Goal: Transaction & Acquisition: Purchase product/service

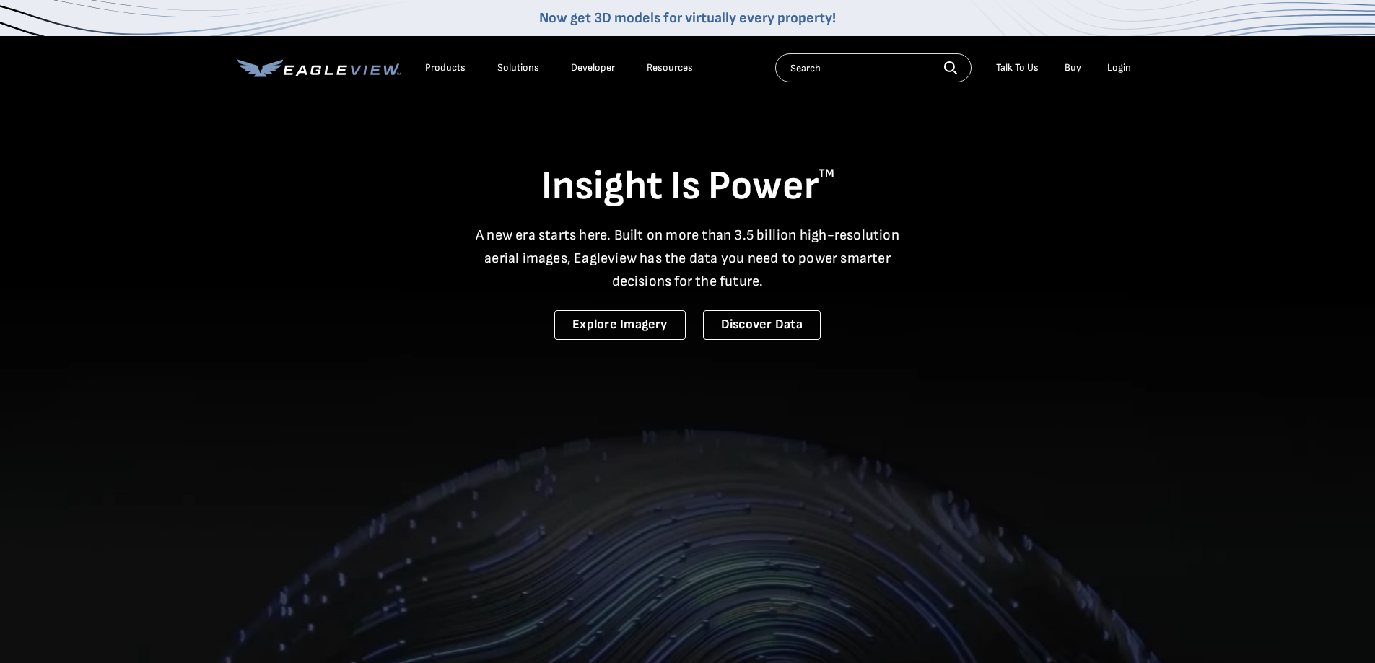
click at [1123, 66] on div "Login" at bounding box center [1119, 67] width 24 height 13
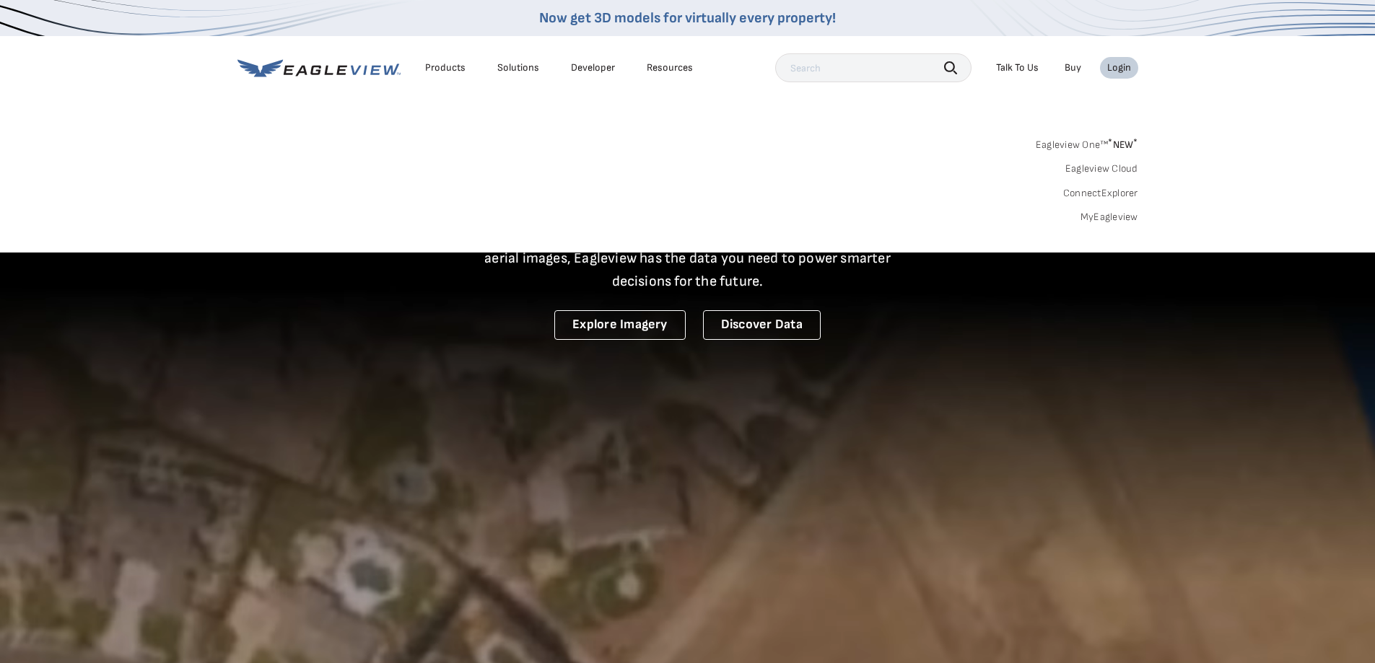
click at [1109, 219] on link "MyEagleview" at bounding box center [1110, 217] width 58 height 13
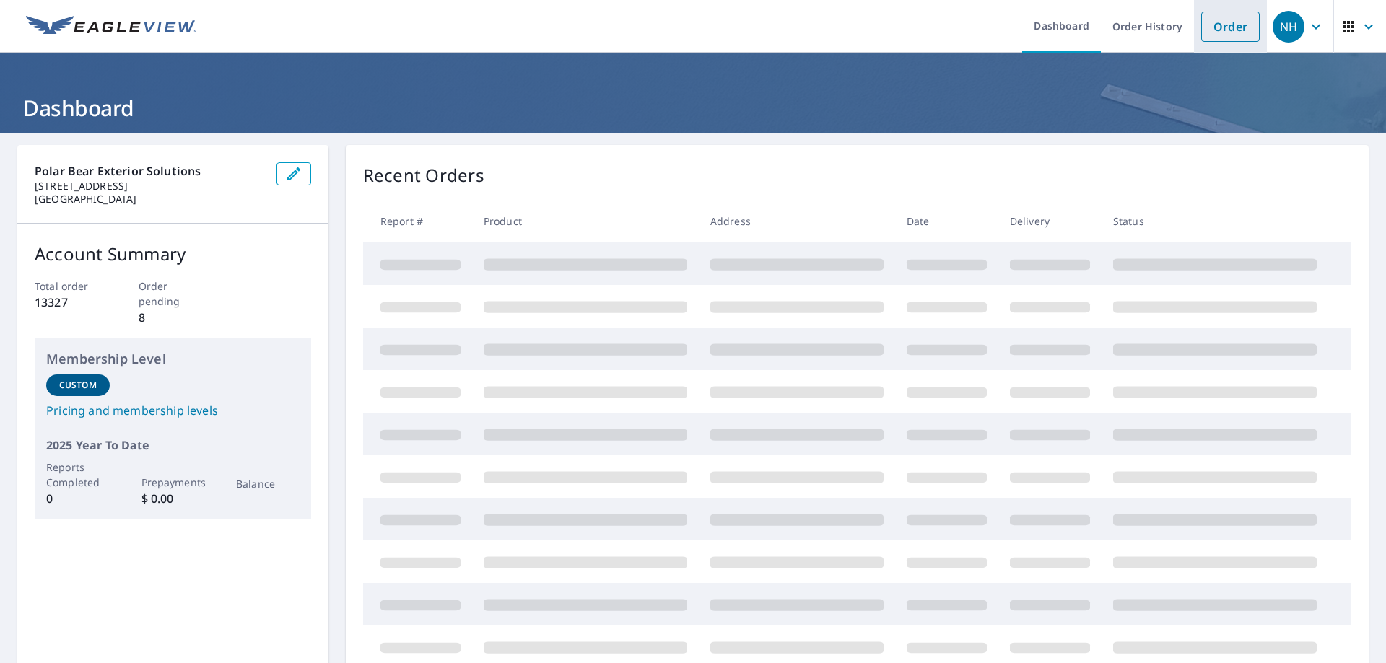
click at [1223, 22] on link "Order" at bounding box center [1230, 27] width 58 height 30
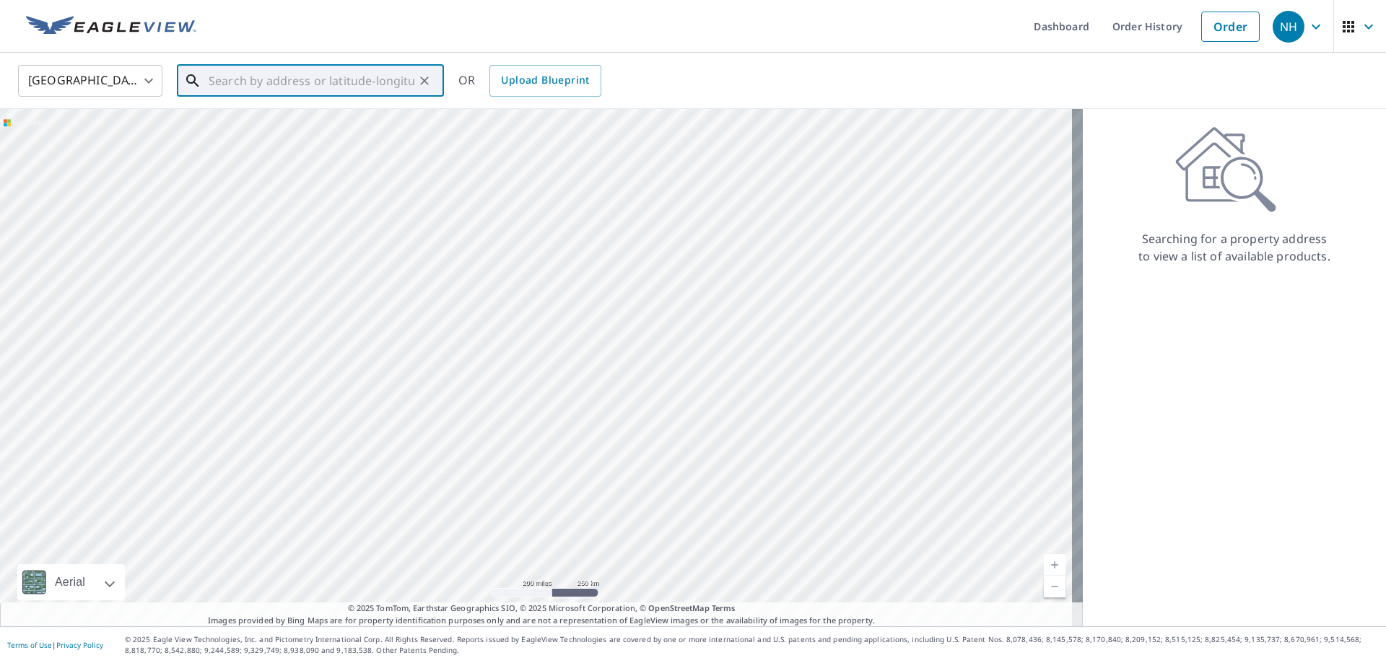
paste input "4840 Bridgeport Pl. Mukilteo, WA 98275"
click at [314, 136] on p "Mukilteo, WA 98275" at bounding box center [319, 138] width 227 height 14
type input "4840 Bridgeport Pl Mukilteo, WA 98275"
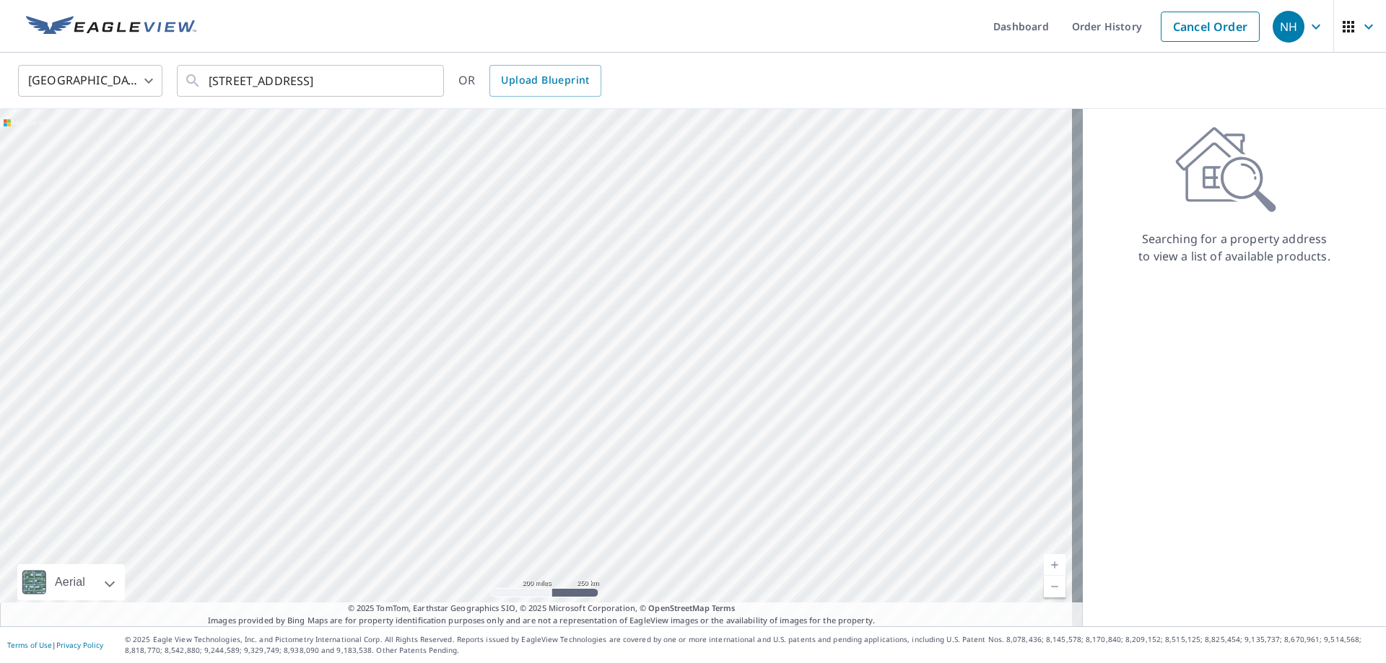
scroll to position [0, 0]
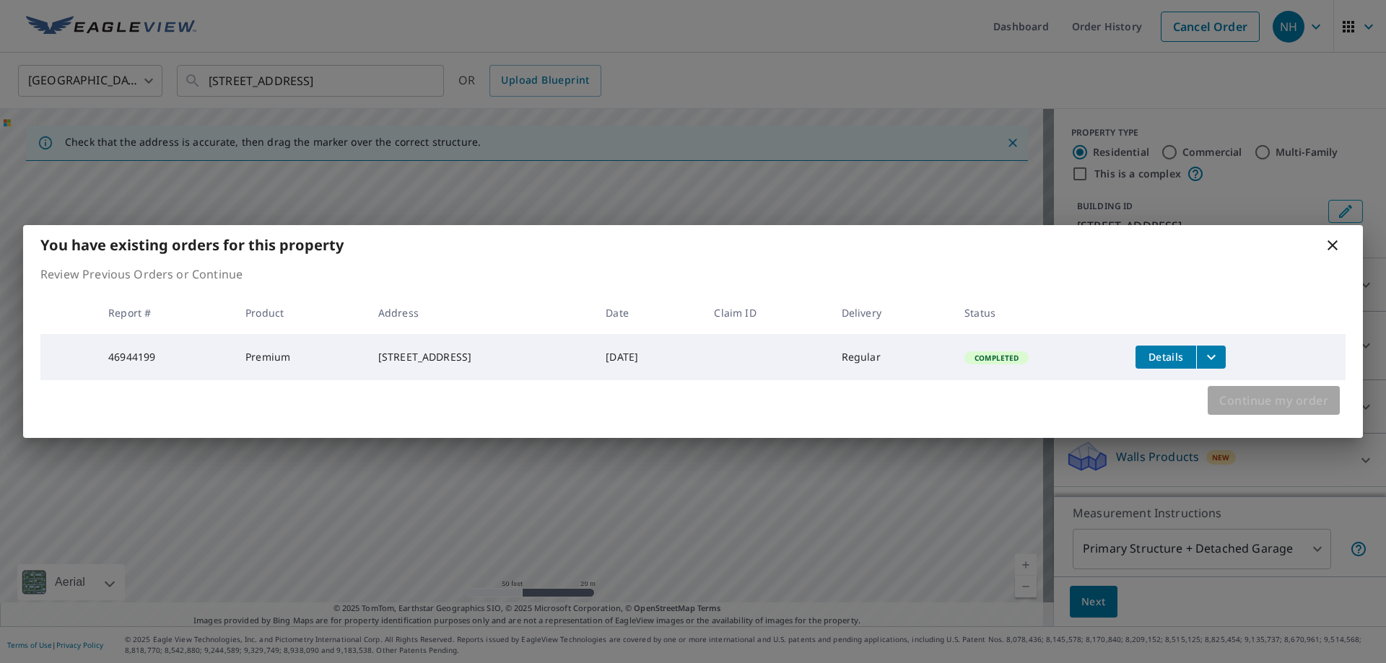
click at [1294, 406] on span "Continue my order" at bounding box center [1273, 401] width 109 height 20
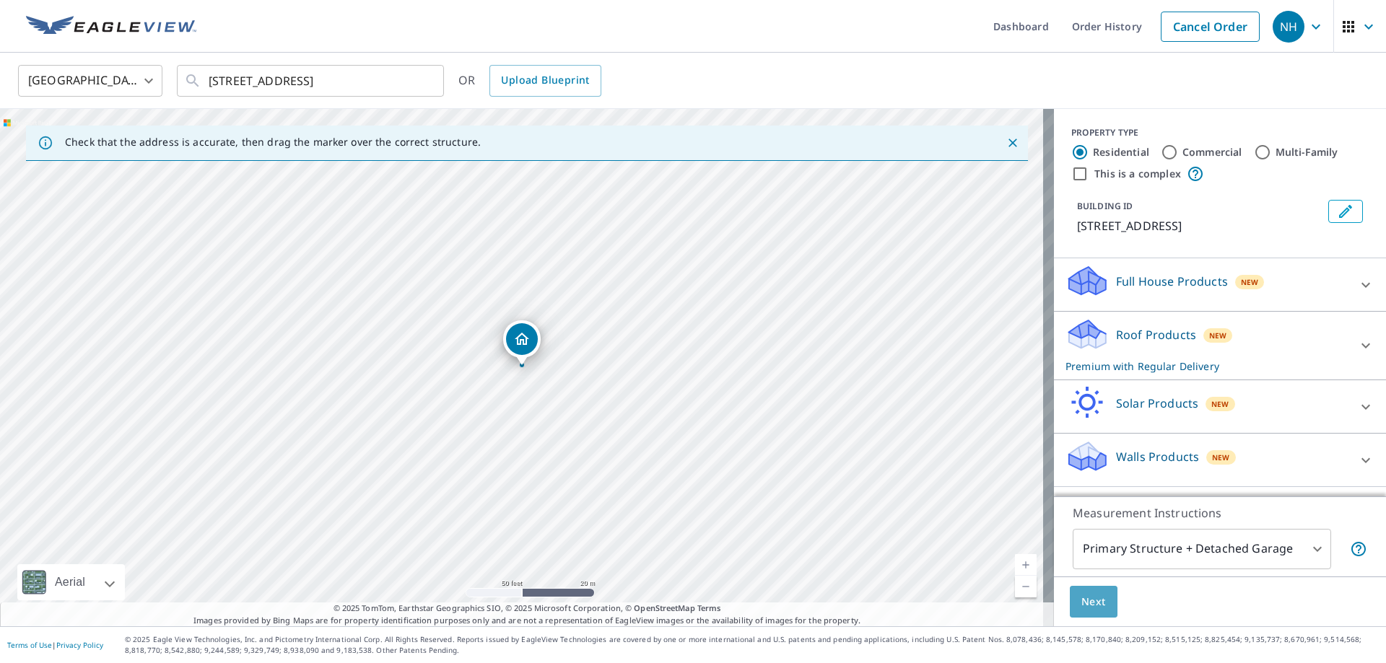
click at [1092, 599] on span "Next" at bounding box center [1093, 602] width 25 height 18
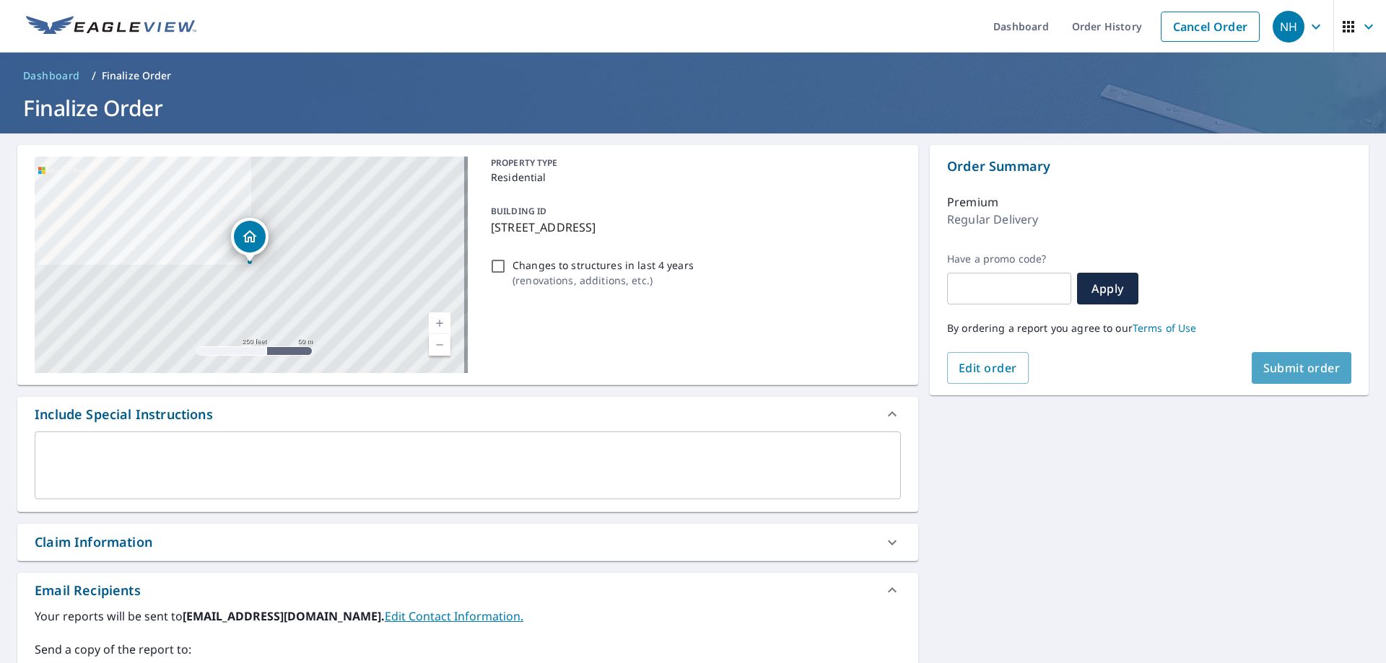
click at [1285, 370] on span "Submit order" at bounding box center [1301, 368] width 77 height 16
checkbox input "true"
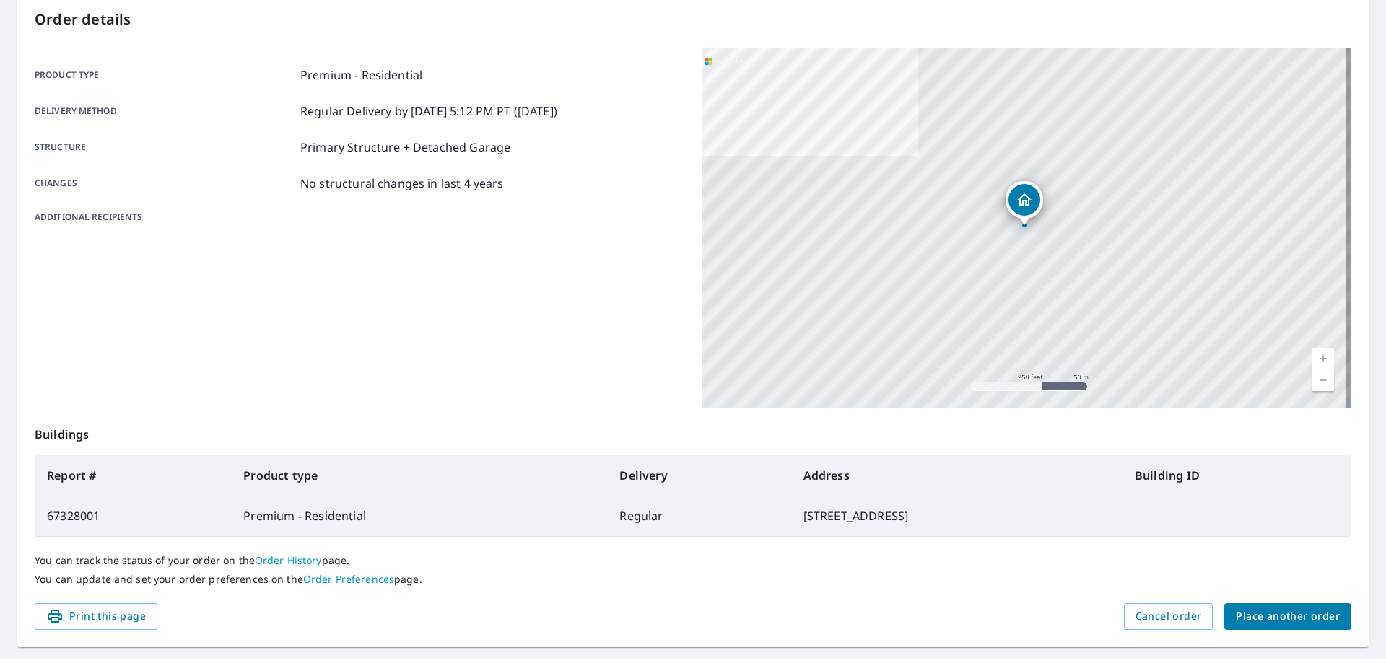
scroll to position [186, 0]
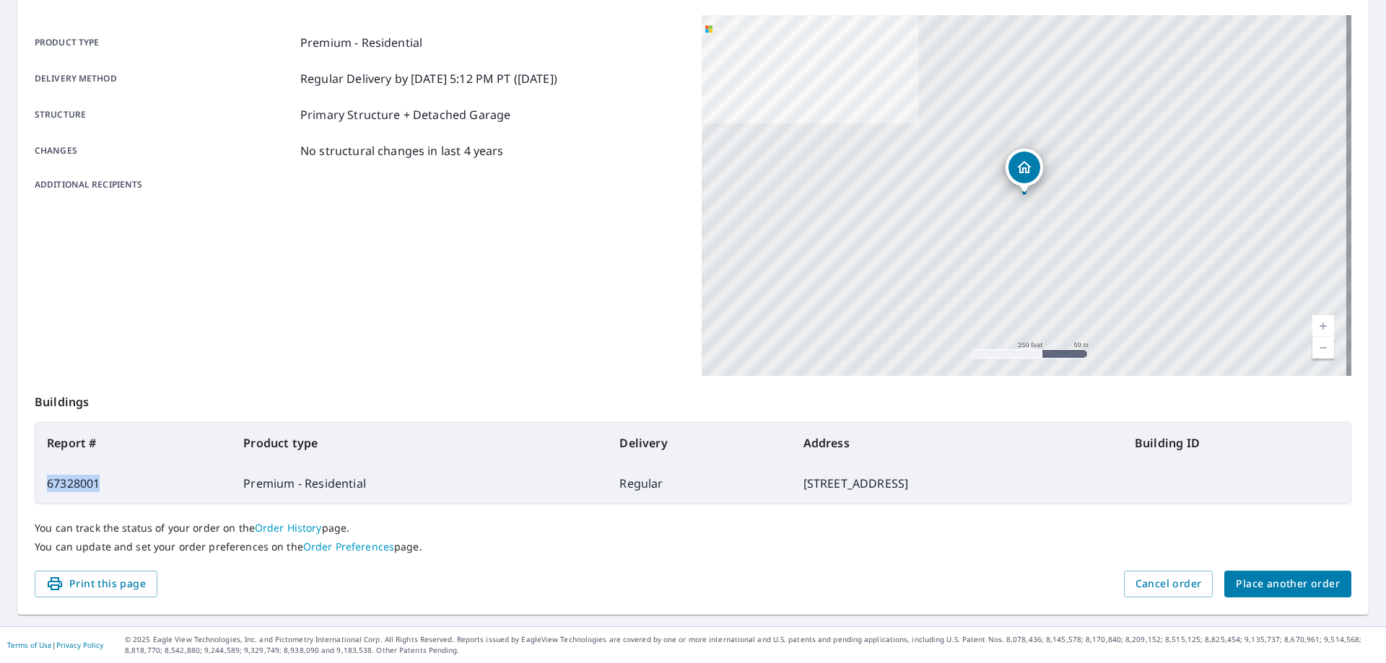
drag, startPoint x: 100, startPoint y: 482, endPoint x: 45, endPoint y: 484, distance: 55.6
click at [45, 484] on td "67328001" at bounding box center [133, 483] width 196 height 40
copy td "67328001"
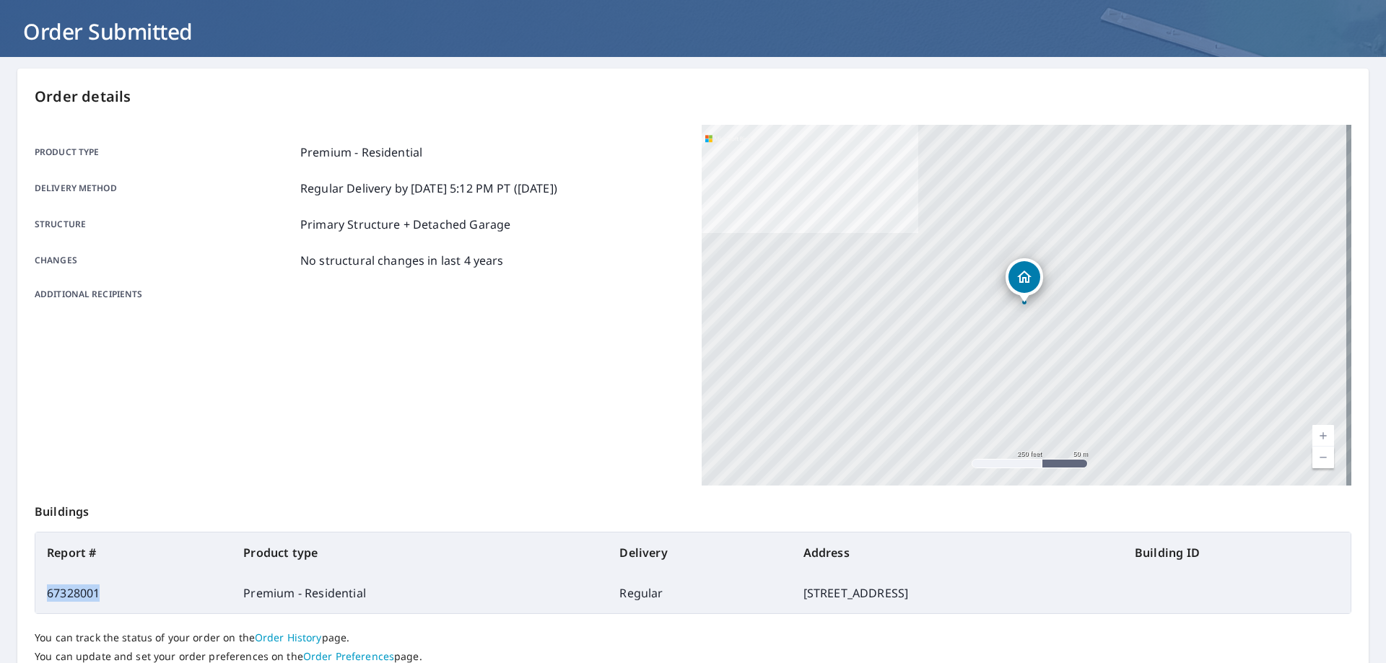
scroll to position [0, 0]
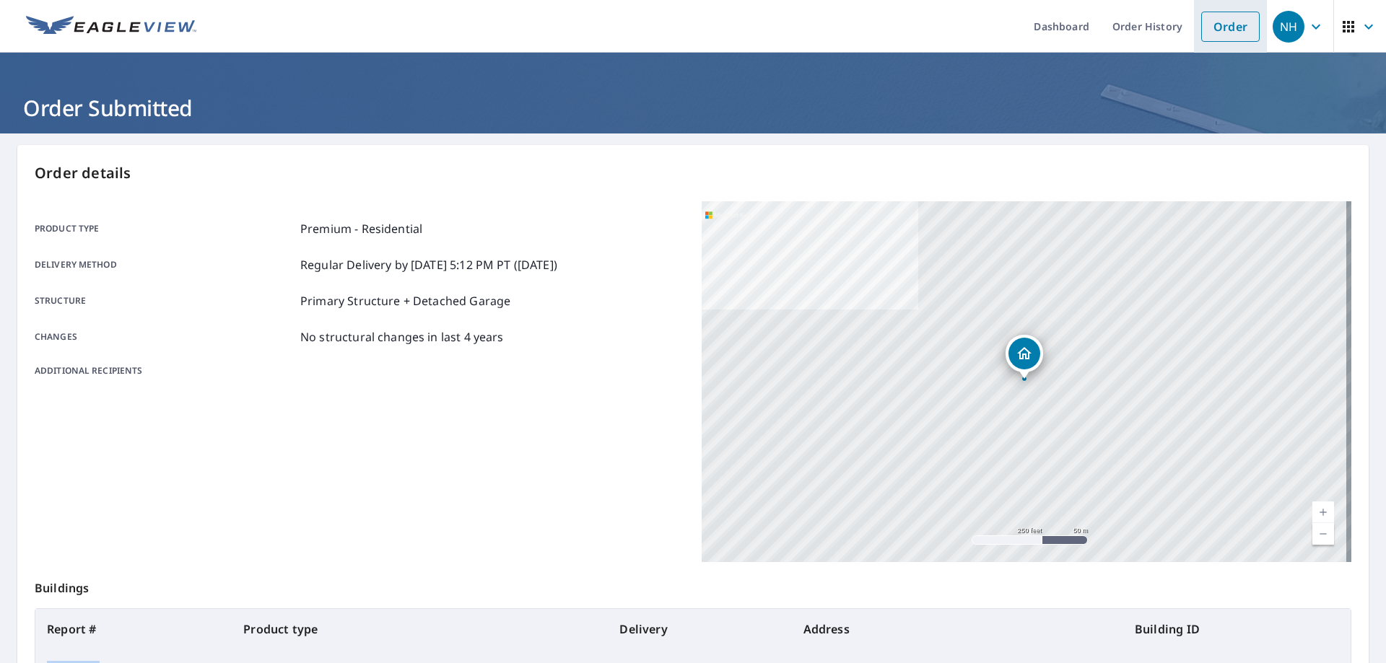
click at [1229, 24] on link "Order" at bounding box center [1230, 27] width 58 height 30
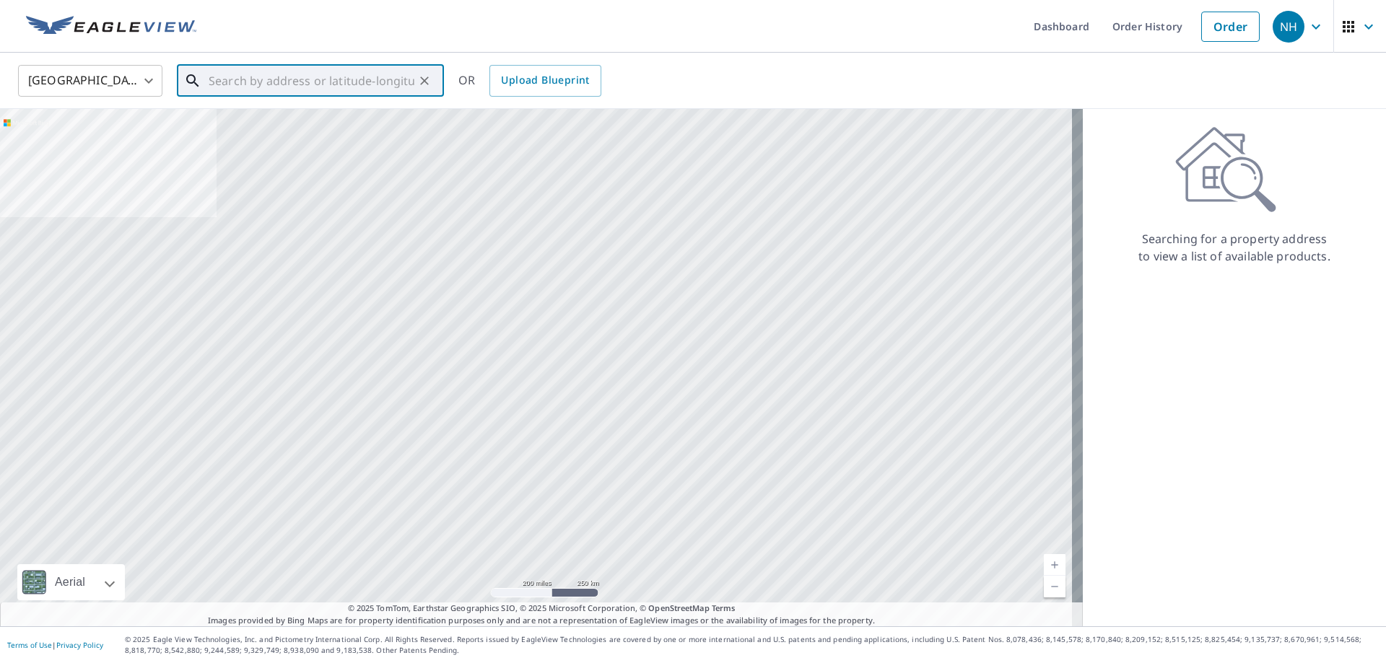
click at [349, 78] on input "text" at bounding box center [312, 81] width 206 height 40
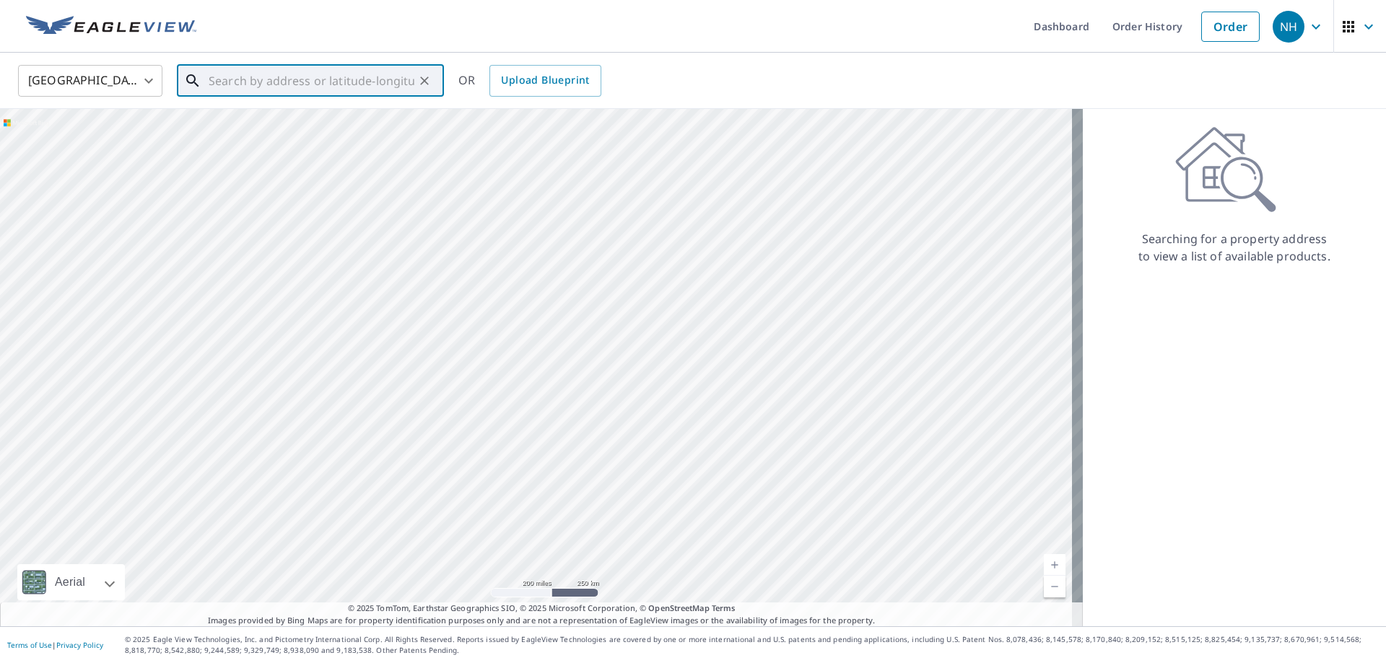
paste input "7333 25Th Avenue Northwest Seattle, WA 98117"
click at [291, 121] on span "7333 25th Ave NW" at bounding box center [319, 122] width 227 height 17
type input "7333 25th Ave NW Seattle, WA 98117"
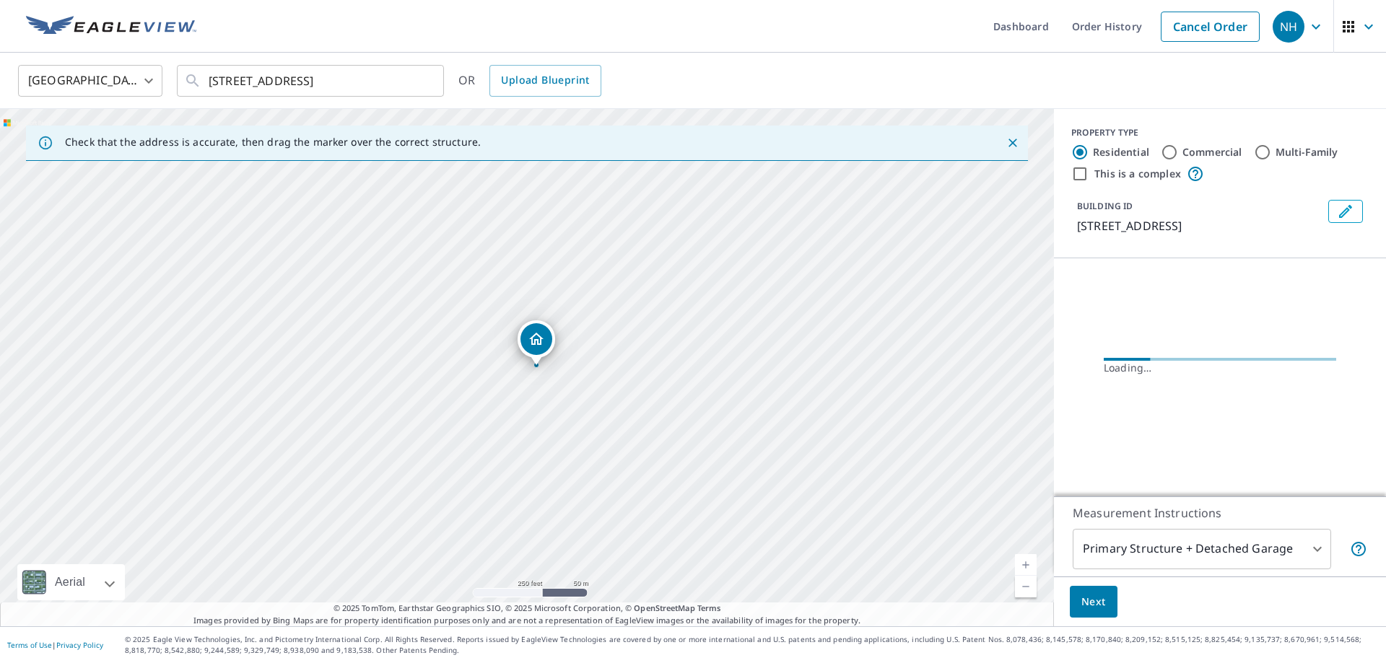
scroll to position [0, 0]
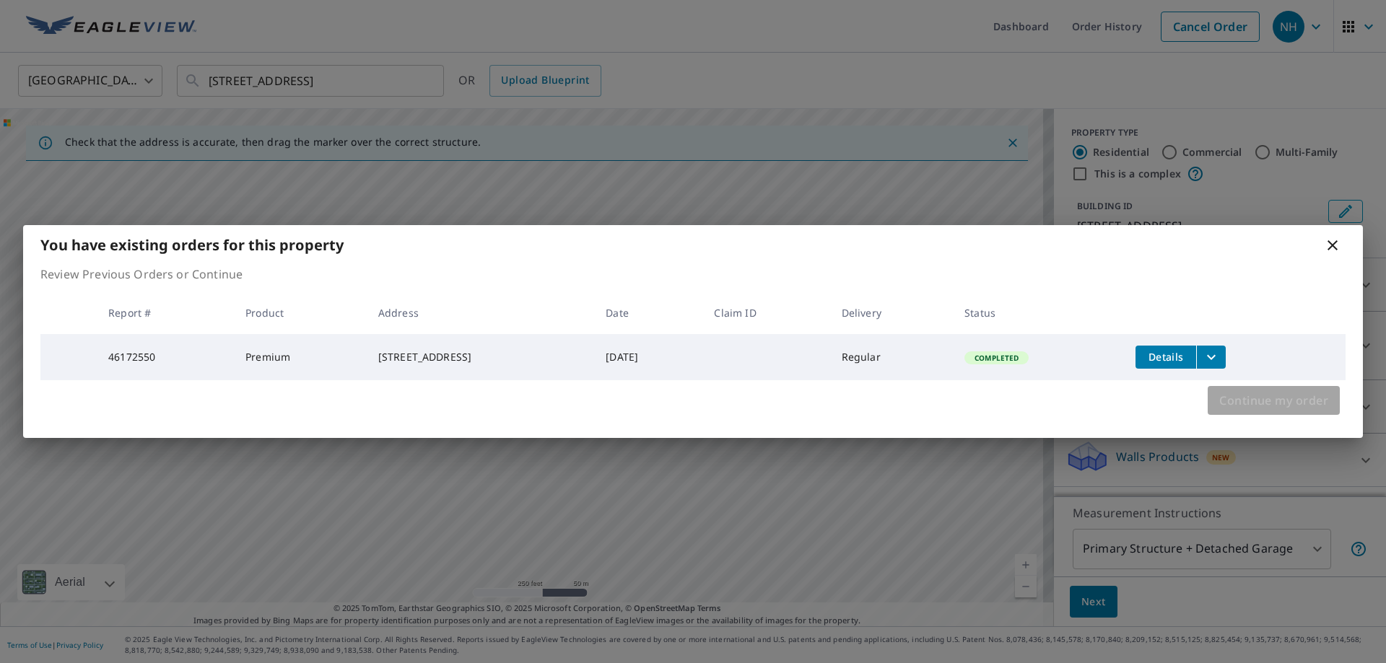
click at [1261, 404] on span "Continue my order" at bounding box center [1273, 401] width 109 height 20
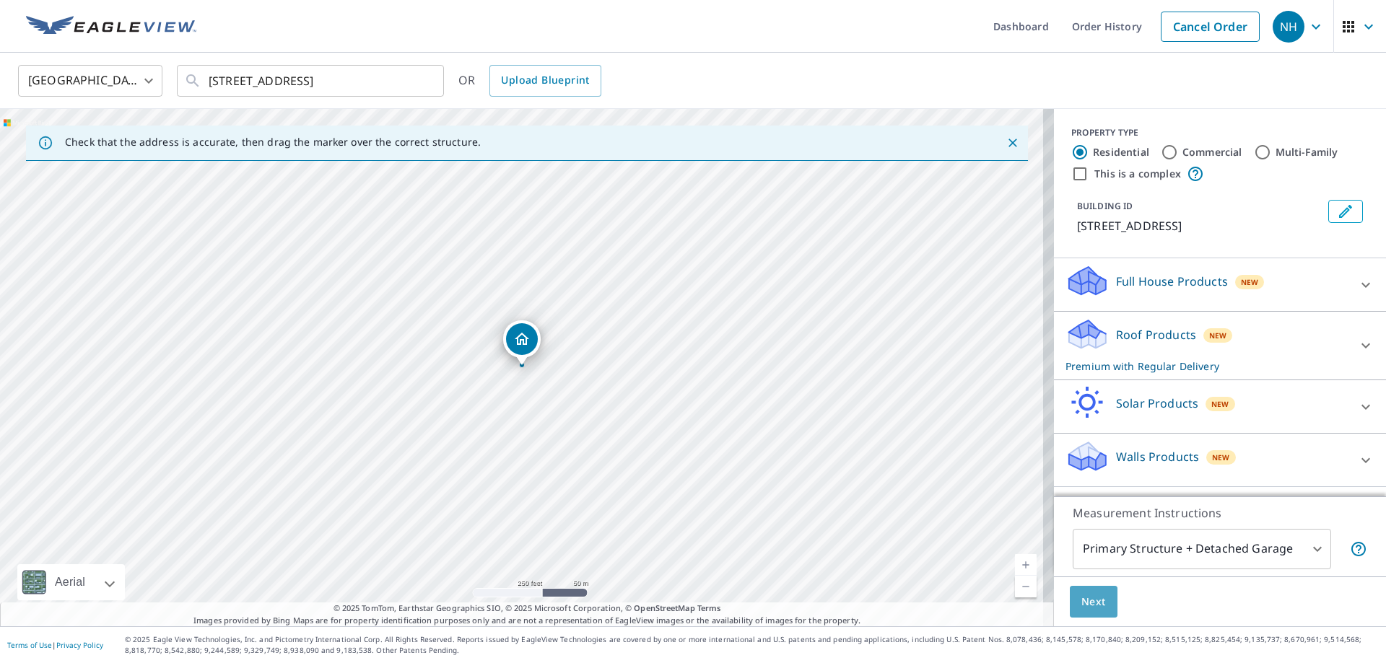
click at [1087, 599] on span "Next" at bounding box center [1093, 602] width 25 height 18
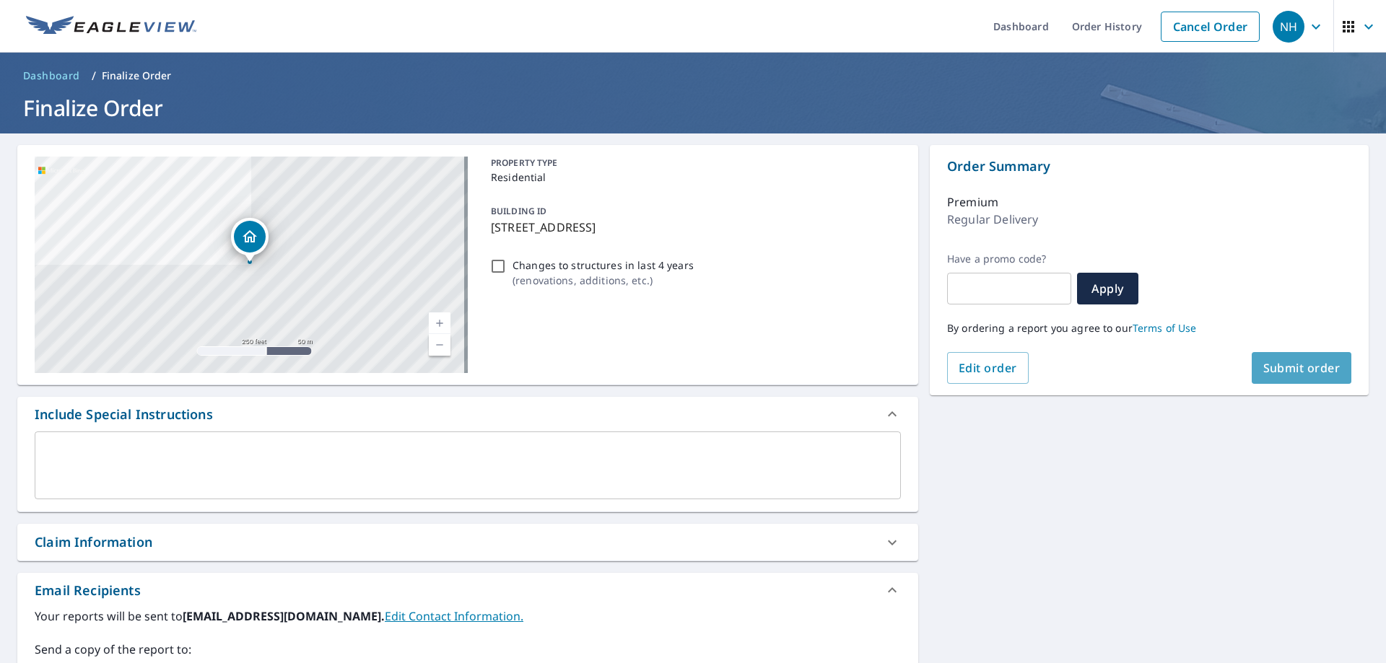
click at [1252, 365] on button "Submit order" at bounding box center [1302, 368] width 100 height 32
checkbox input "true"
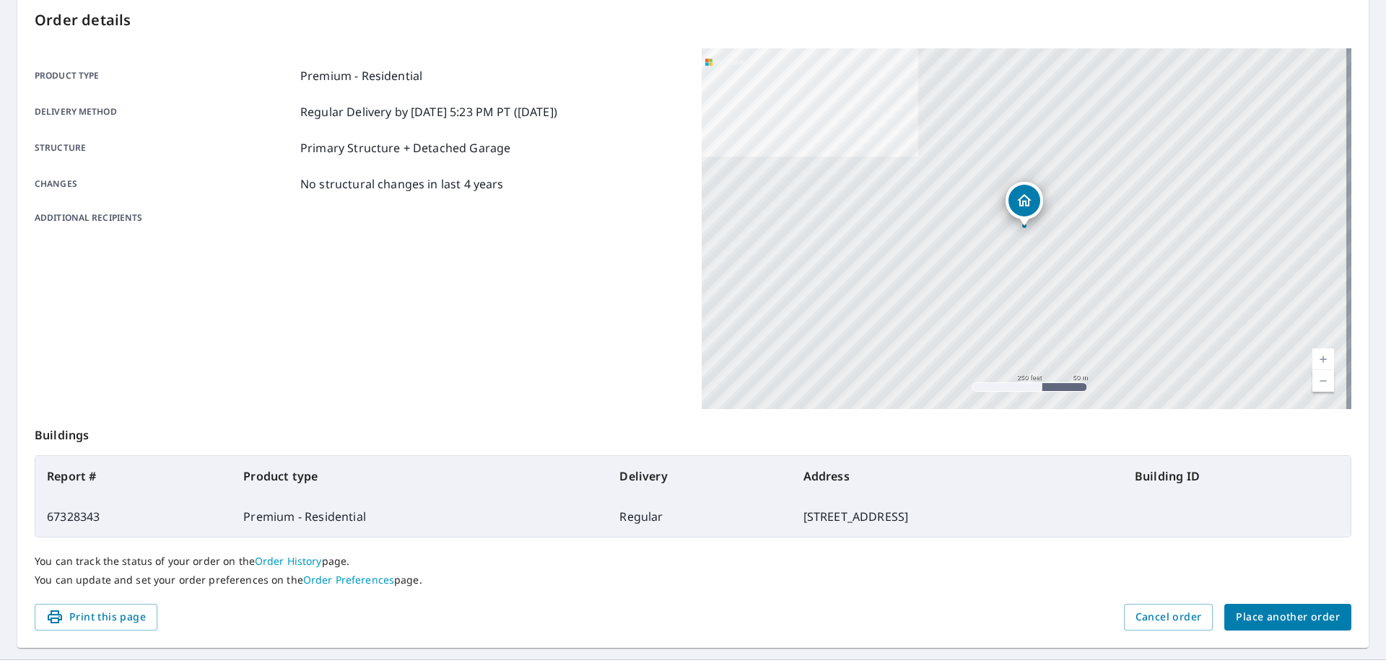
scroll to position [186, 0]
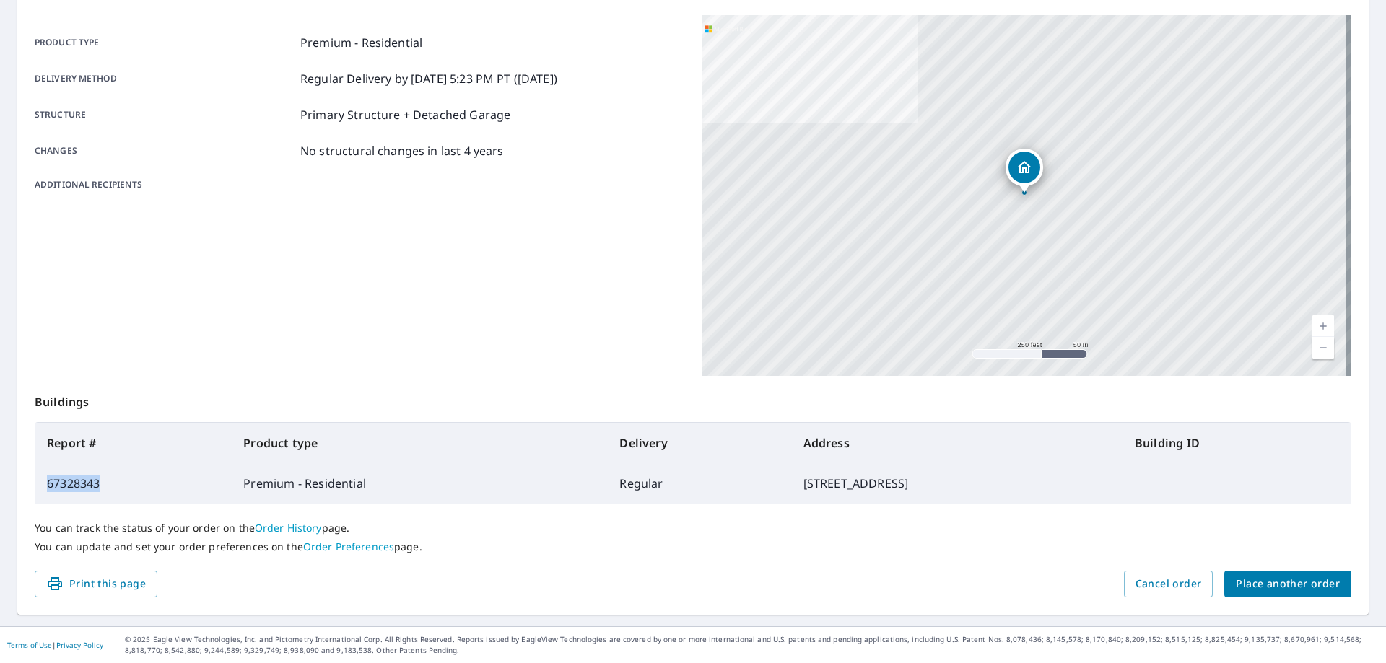
drag, startPoint x: 127, startPoint y: 487, endPoint x: 49, endPoint y: 487, distance: 78.0
click at [48, 489] on td "67328343" at bounding box center [133, 483] width 196 height 40
copy td "67328343"
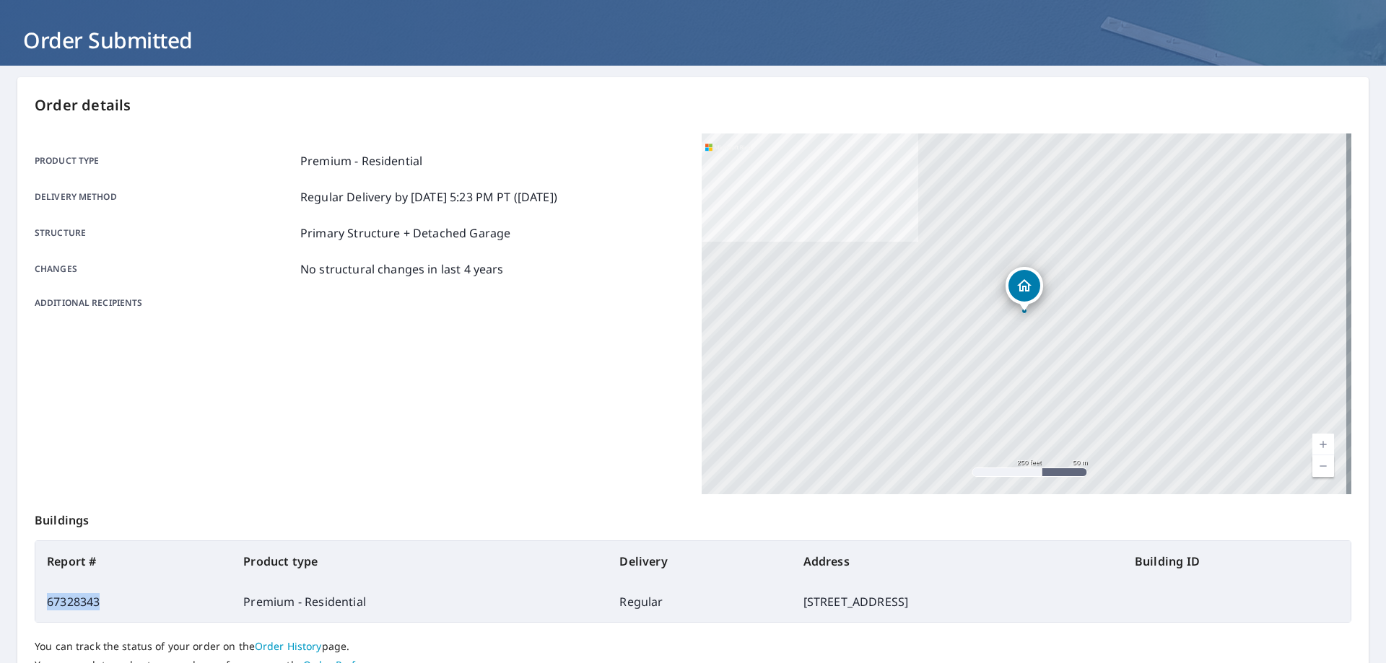
scroll to position [0, 0]
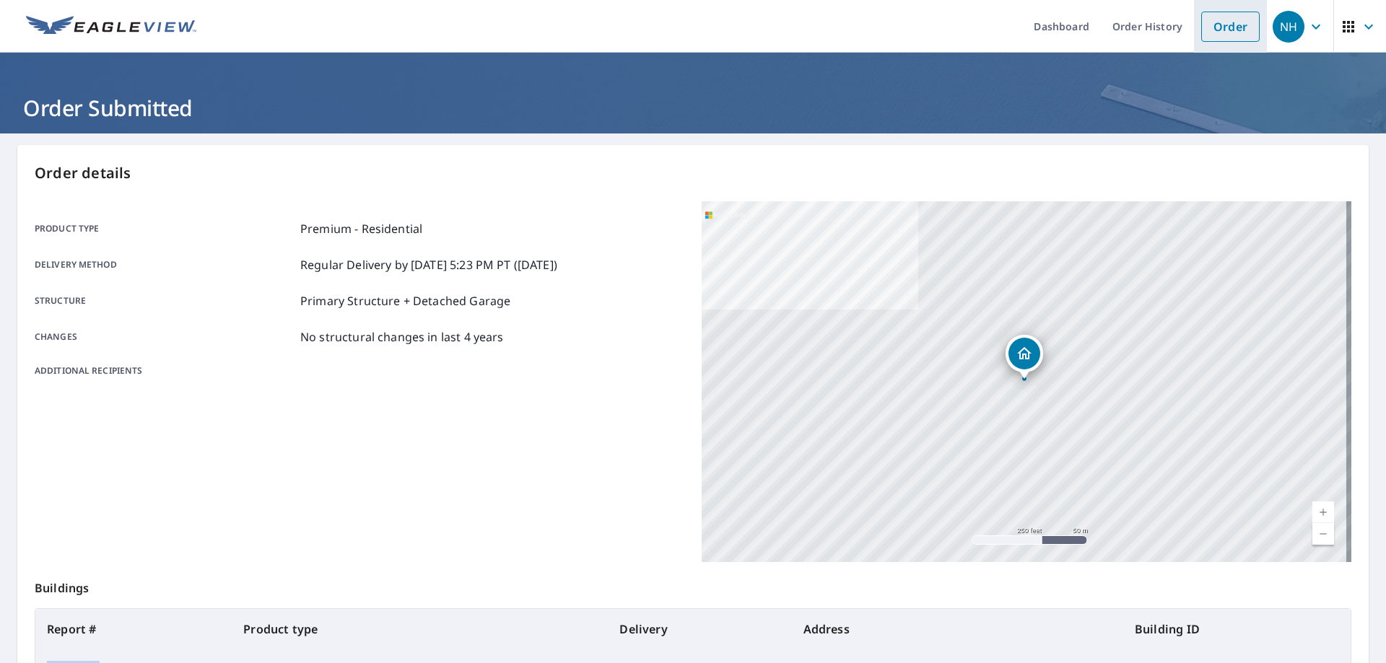
click at [1225, 17] on link "Order" at bounding box center [1230, 27] width 58 height 30
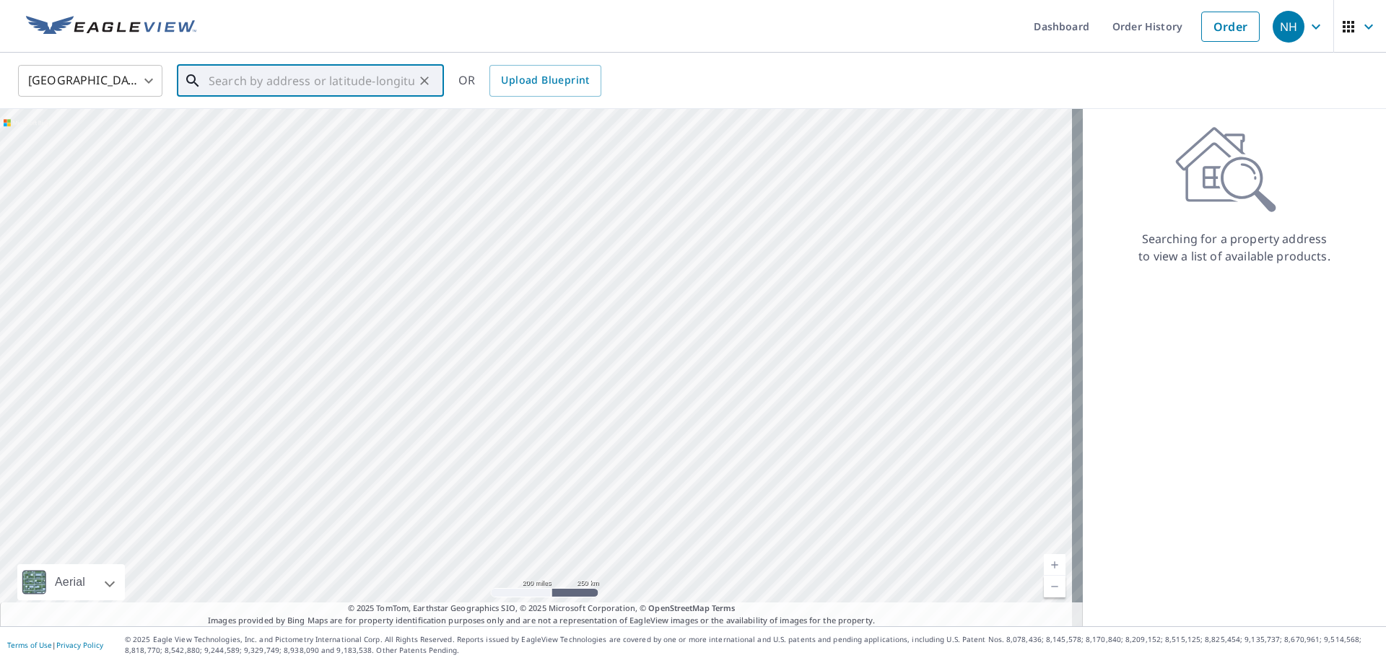
paste input "17926 14th Pl W Lynnwood, WA 98037"
click at [289, 129] on span "17926 14th Pl W" at bounding box center [319, 122] width 227 height 17
type input "17926 14th Pl W Lynnwood, WA 98037"
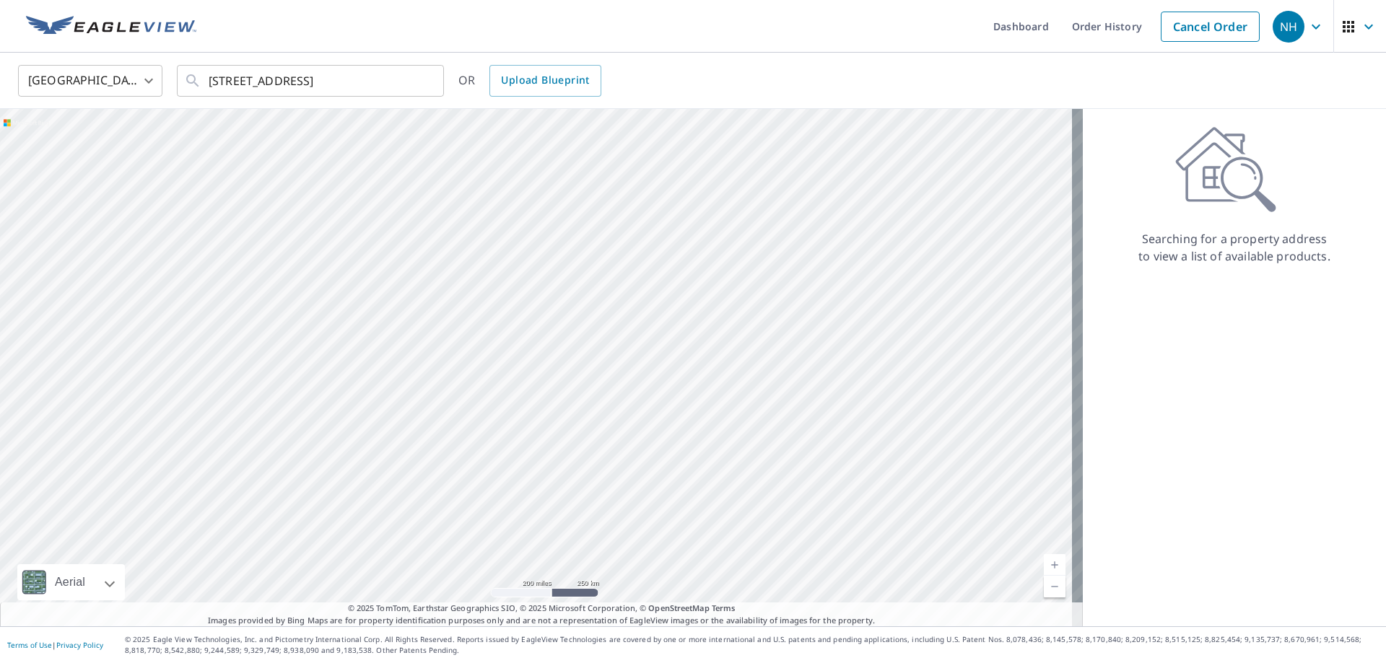
scroll to position [0, 0]
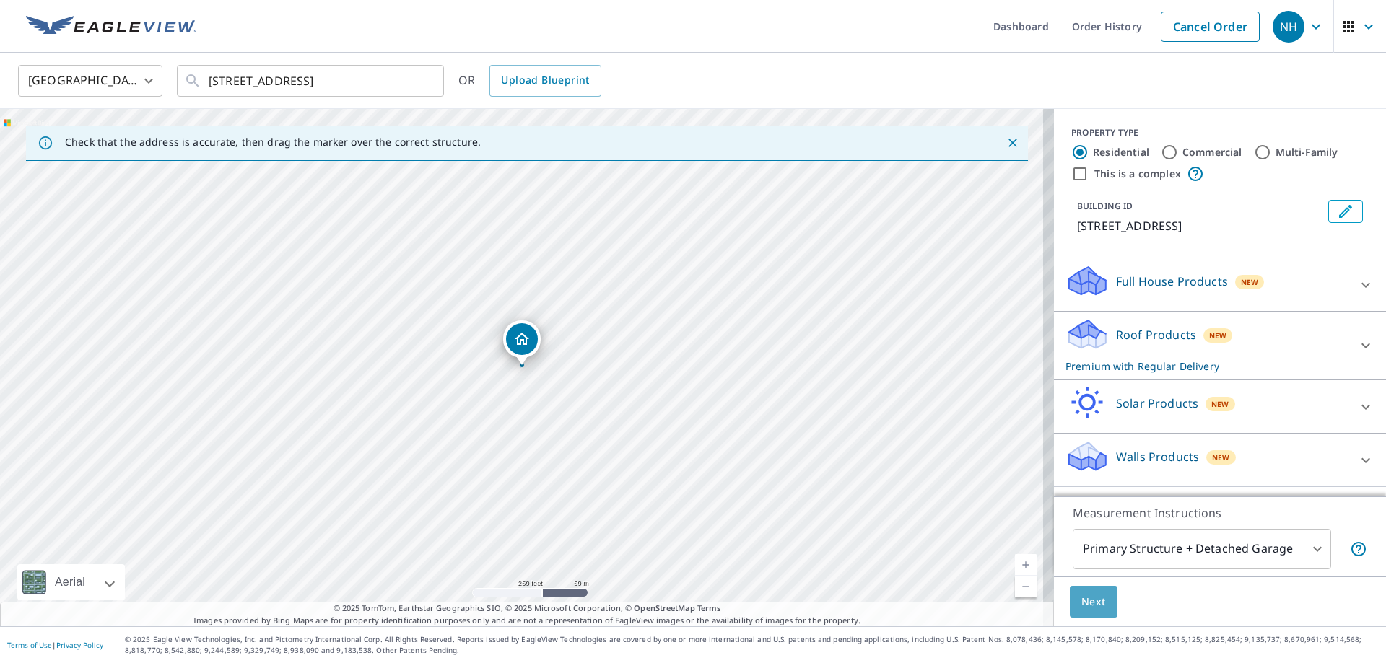
click at [1070, 604] on button "Next" at bounding box center [1094, 602] width 48 height 32
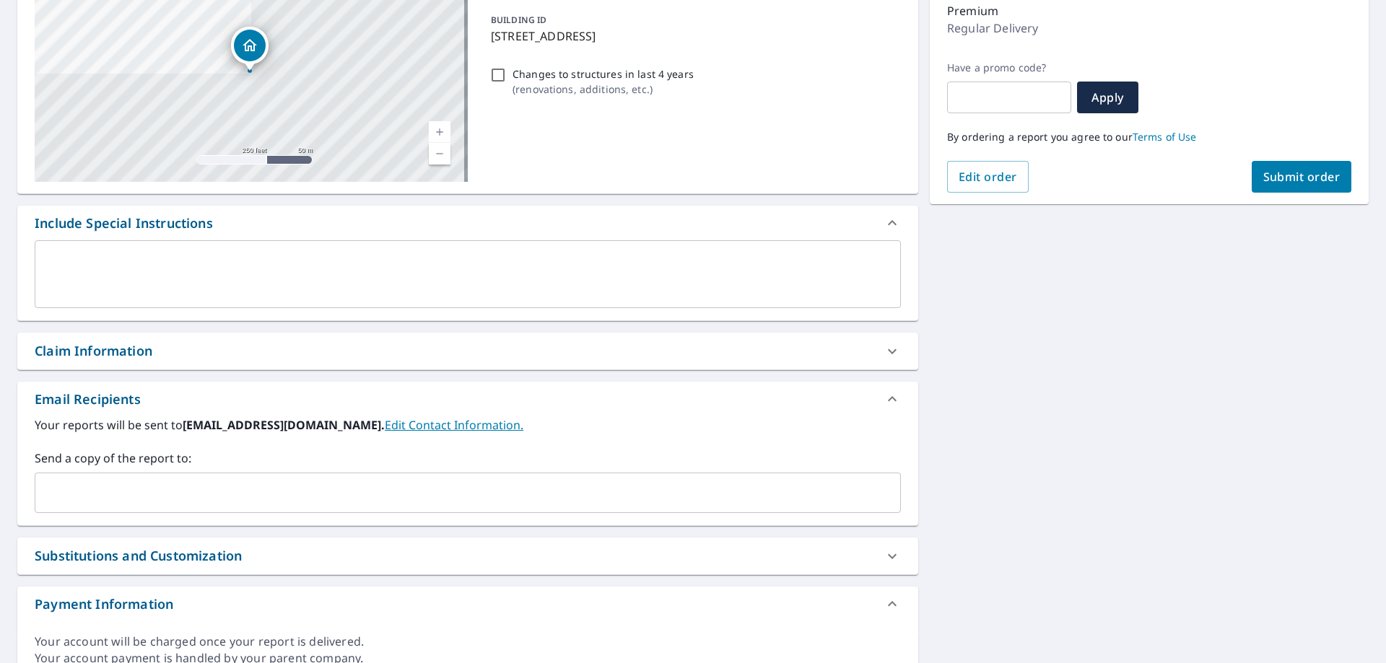
scroll to position [217, 0]
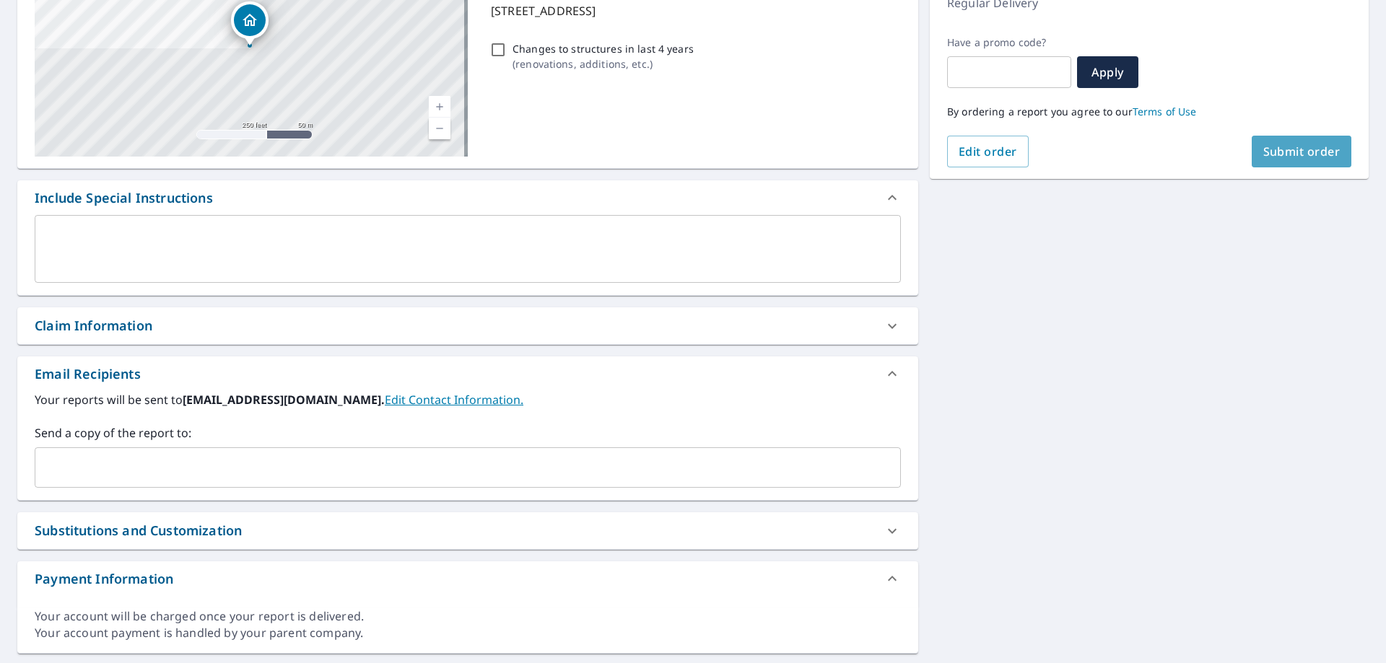
click at [1269, 153] on span "Submit order" at bounding box center [1301, 152] width 77 height 16
checkbox input "true"
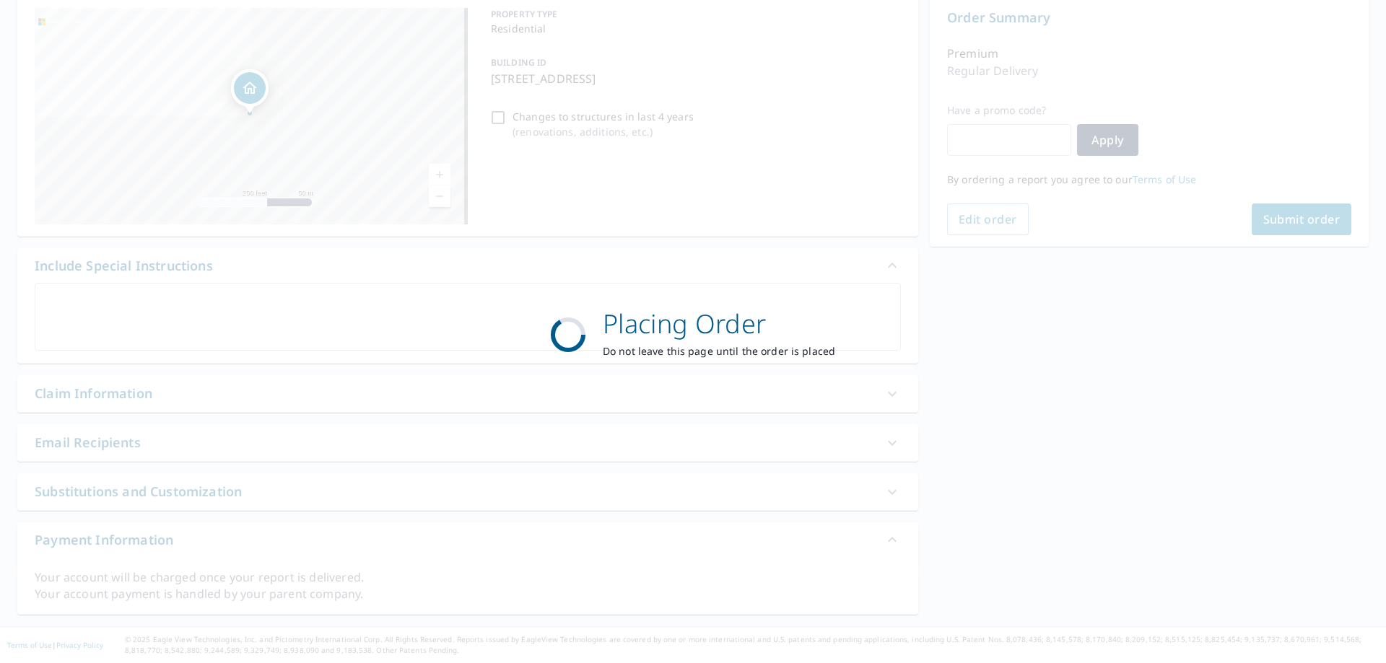
scroll to position [149, 0]
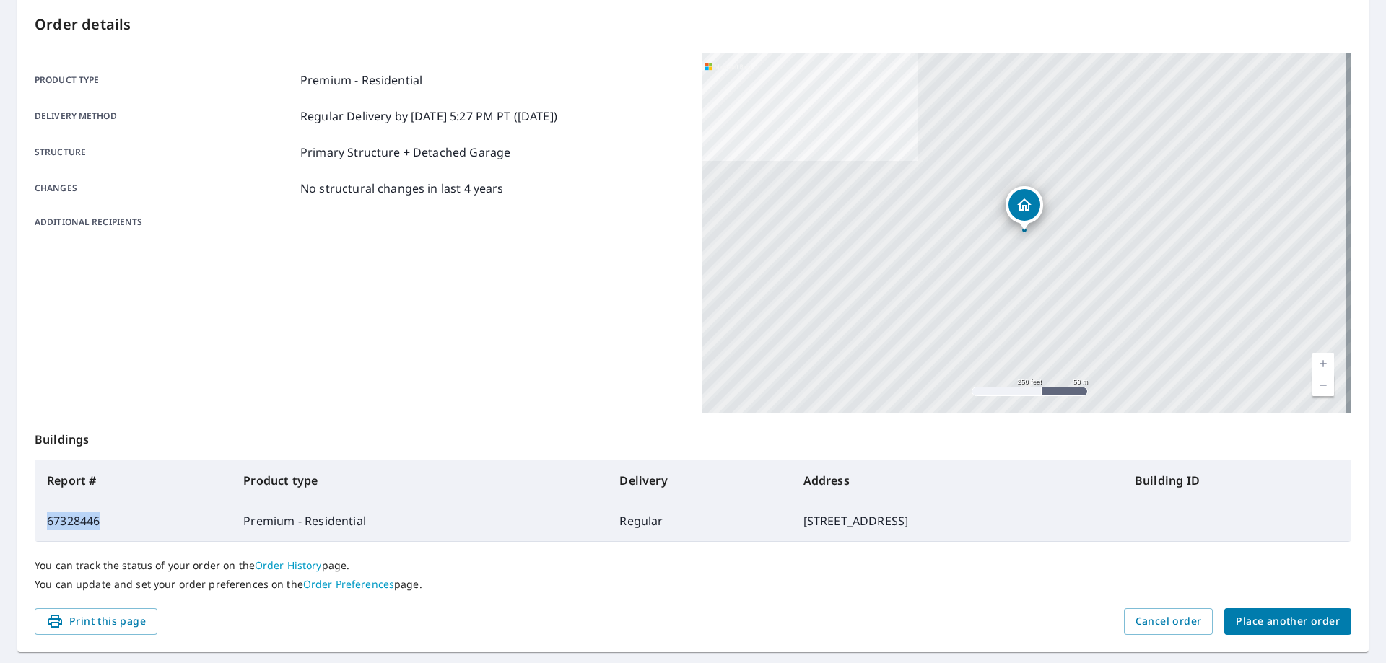
drag, startPoint x: 115, startPoint y: 521, endPoint x: 45, endPoint y: 508, distance: 71.2
click at [45, 508] on td "67328446" at bounding box center [133, 521] width 196 height 40
copy td "67328446"
